Goal: Navigation & Orientation: Find specific page/section

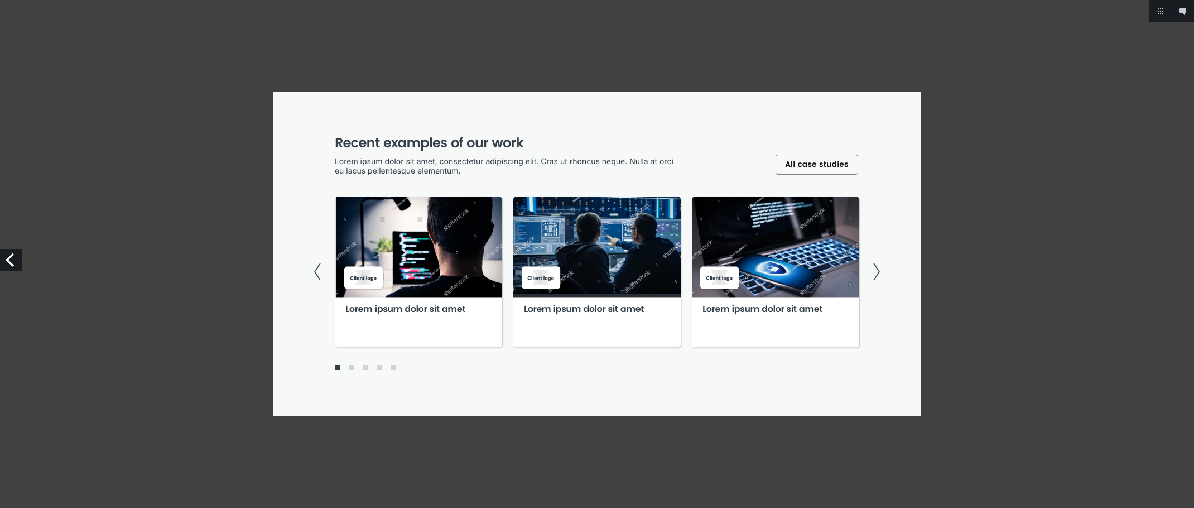
click at [878, 271] on img at bounding box center [596, 254] width 647 height 324
click at [872, 271] on img at bounding box center [596, 254] width 647 height 324
click at [876, 268] on img at bounding box center [596, 254] width 647 height 324
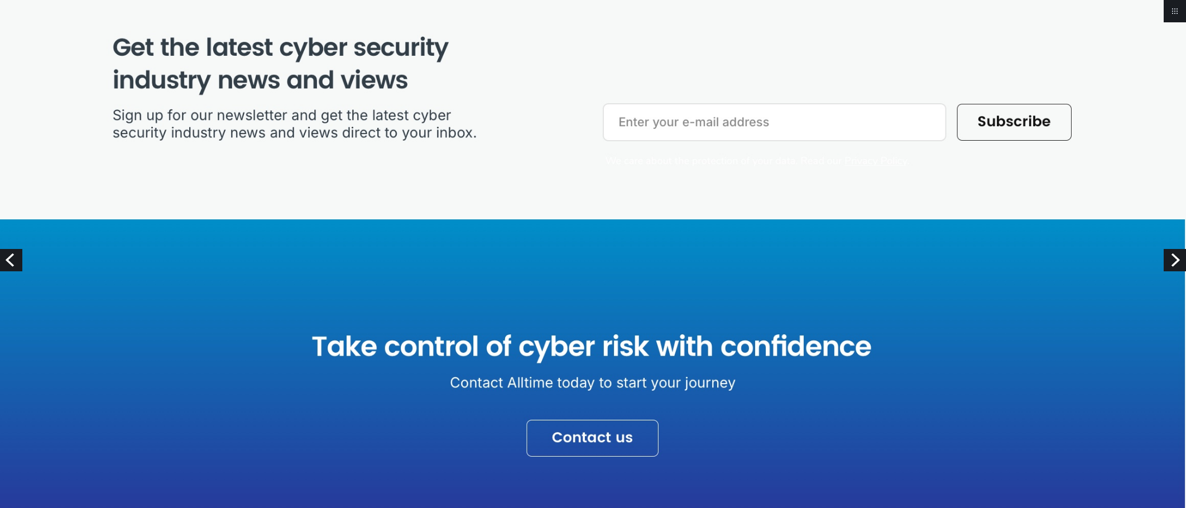
scroll to position [1953, 0]
